Goal: Contribute content: Contribute content

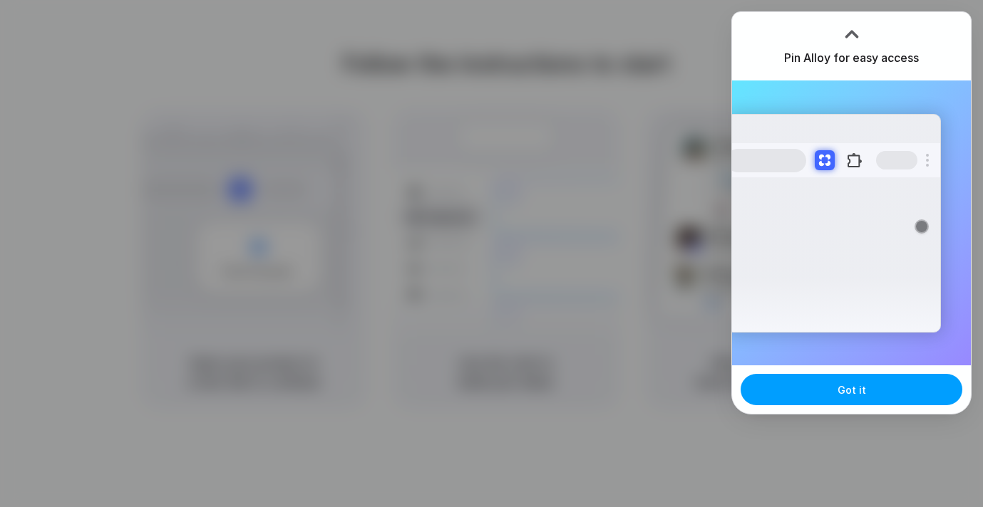
click at [876, 390] on button "Got it" at bounding box center [851, 389] width 222 height 31
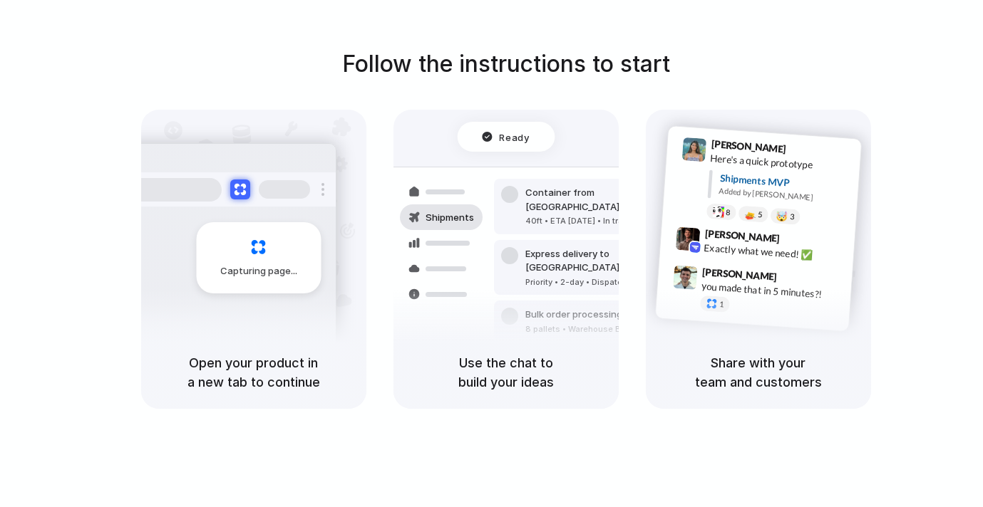
drag, startPoint x: 555, startPoint y: 385, endPoint x: 470, endPoint y: 358, distance: 89.5
click at [470, 358] on h5 "Use the chat to build your ideas" at bounding box center [505, 372] width 191 height 38
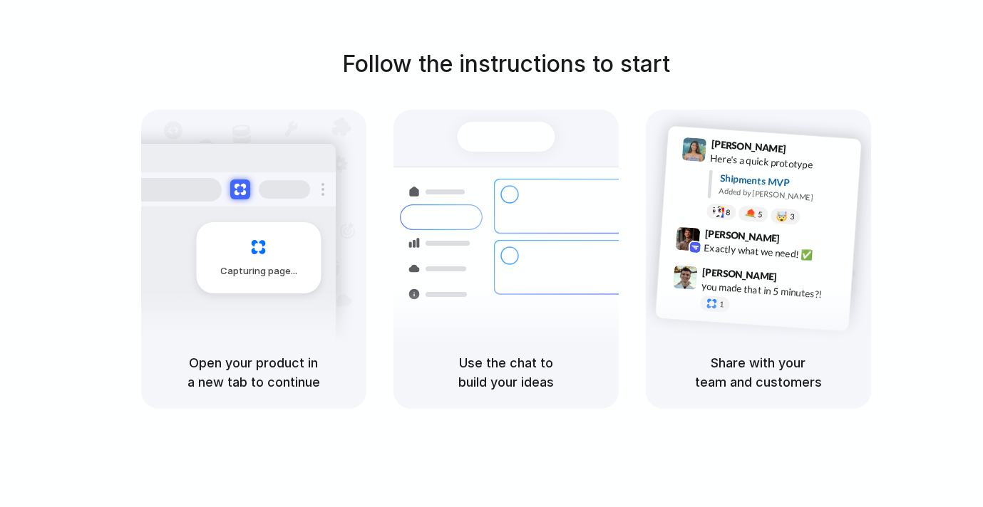
click at [873, 57] on div "Follow the instructions to start Capturing page Open your product in a new tab …" at bounding box center [505, 228] width 983 height 362
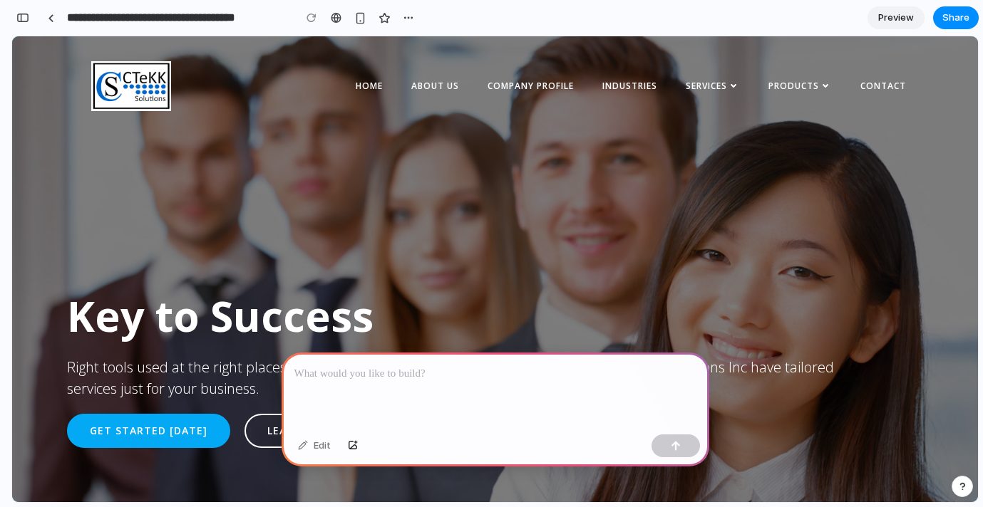
click at [463, 368] on p at bounding box center [495, 374] width 402 height 17
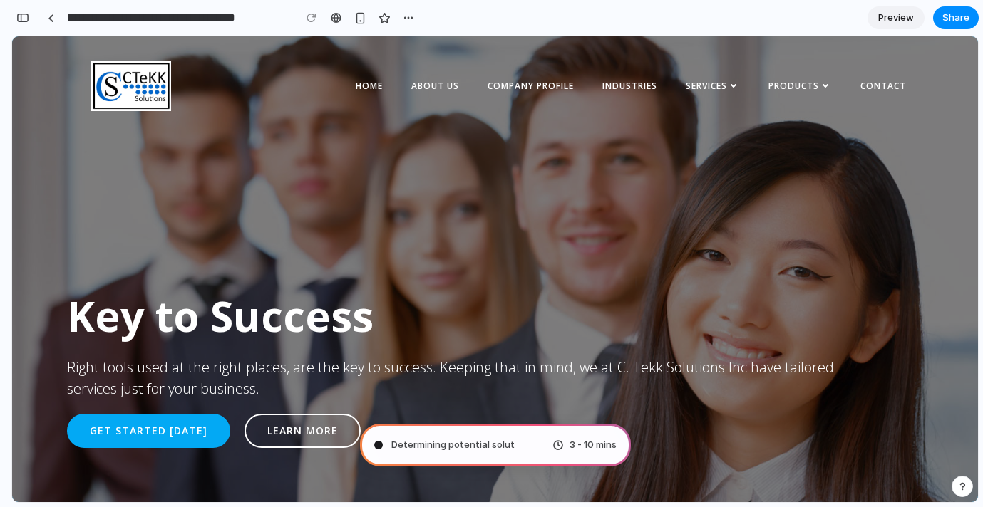
type input "**********"
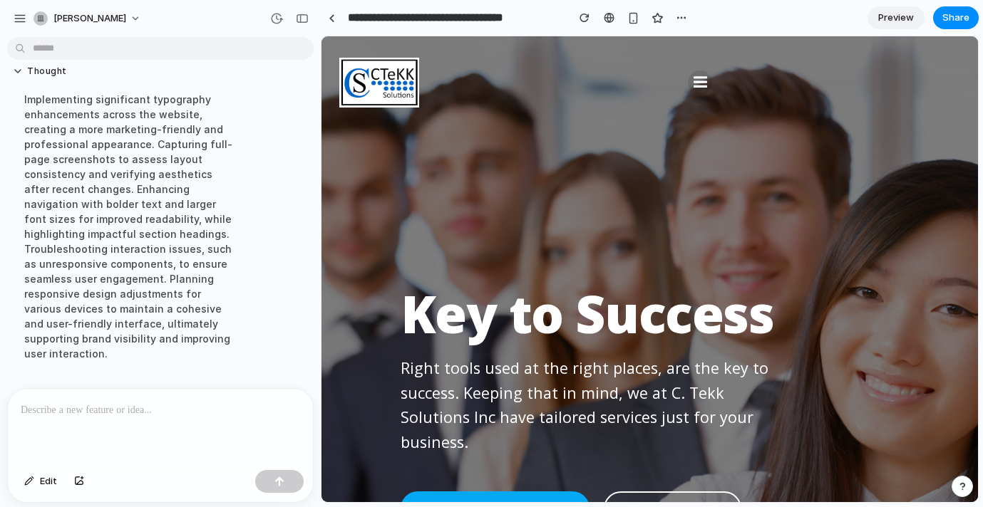
scroll to position [234, 0]
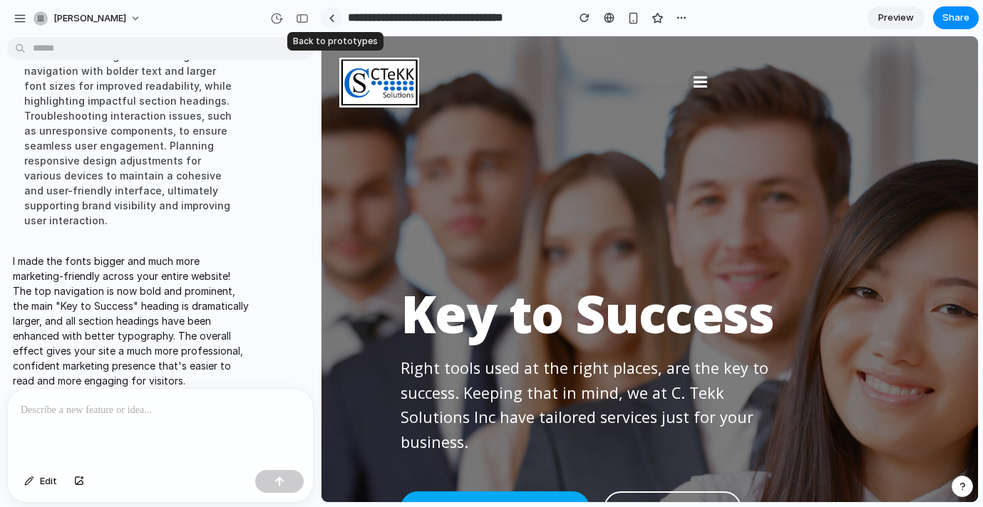
click at [334, 18] on div at bounding box center [332, 18] width 6 height 8
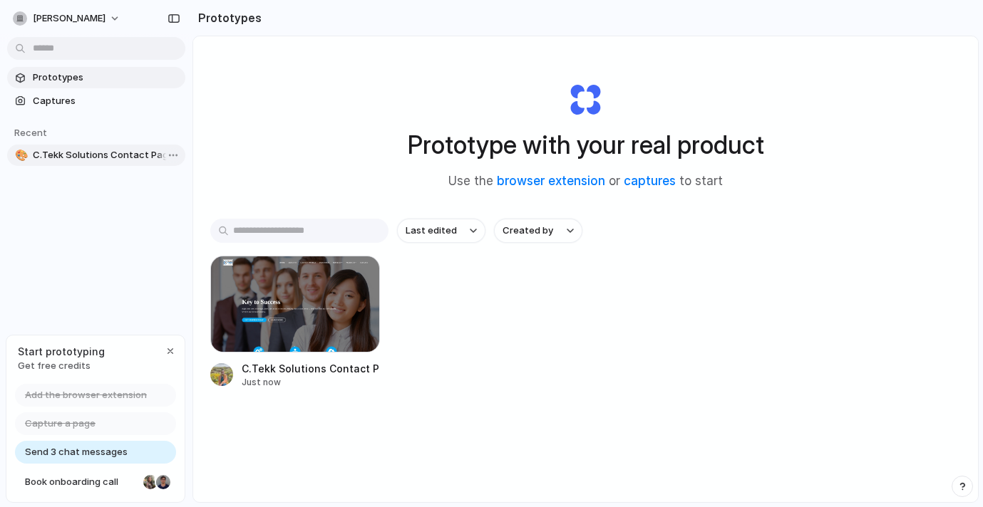
click at [125, 152] on span "C.Tekk Solutions Contact Page Revamp" at bounding box center [106, 155] width 147 height 14
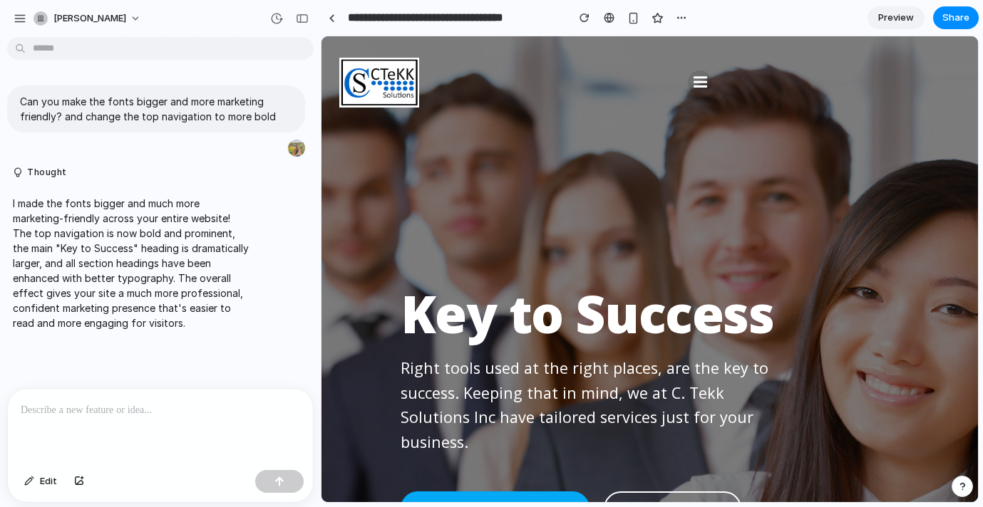
click at [172, 228] on p "I made the fonts bigger and much more marketing-friendly across your entire web…" at bounding box center [132, 263] width 238 height 135
click at [894, 14] on span "Preview" at bounding box center [896, 18] width 36 height 14
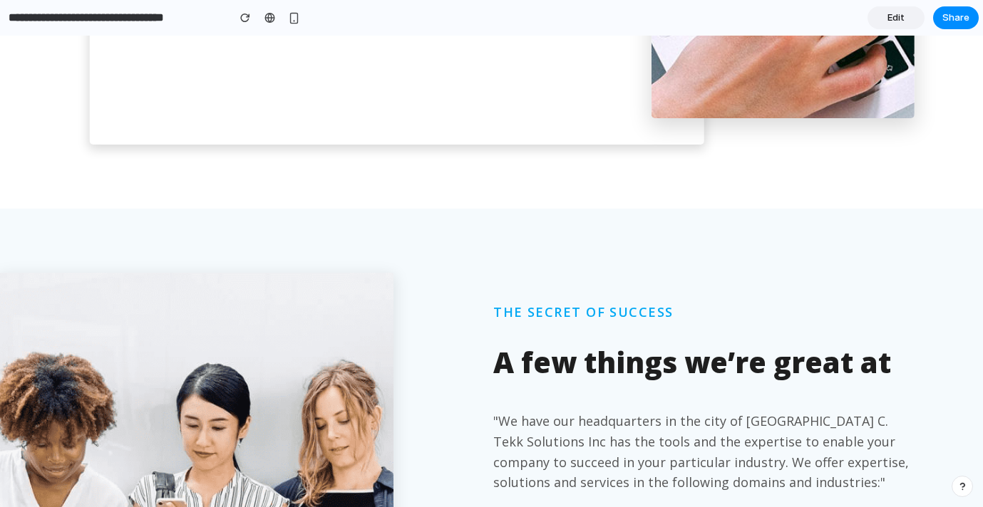
scroll to position [939, 0]
